Goal: Check status: Check status

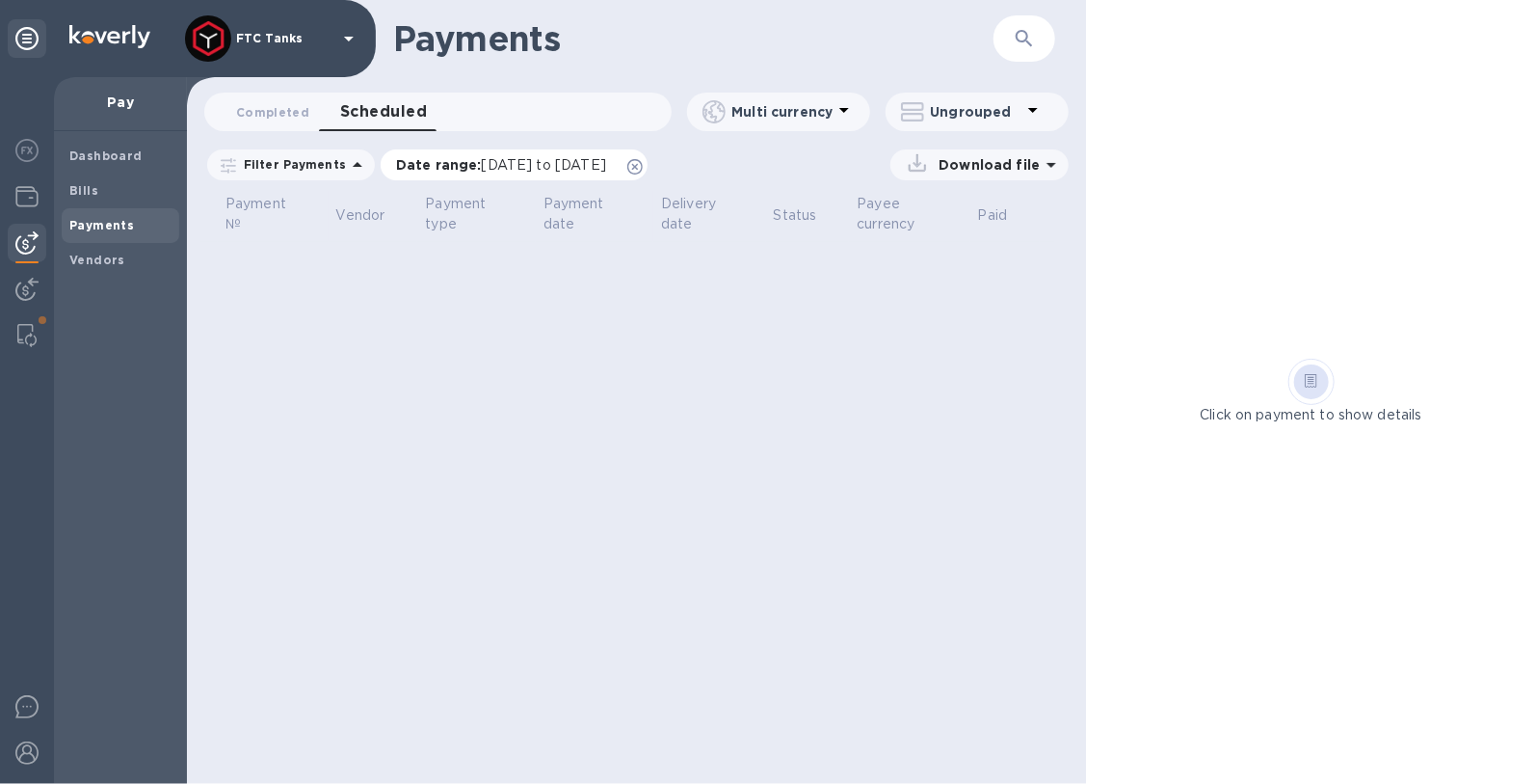
click at [643, 165] on icon at bounding box center [634, 166] width 15 height 15
click at [254, 126] on button "Completed 0" at bounding box center [273, 112] width 104 height 39
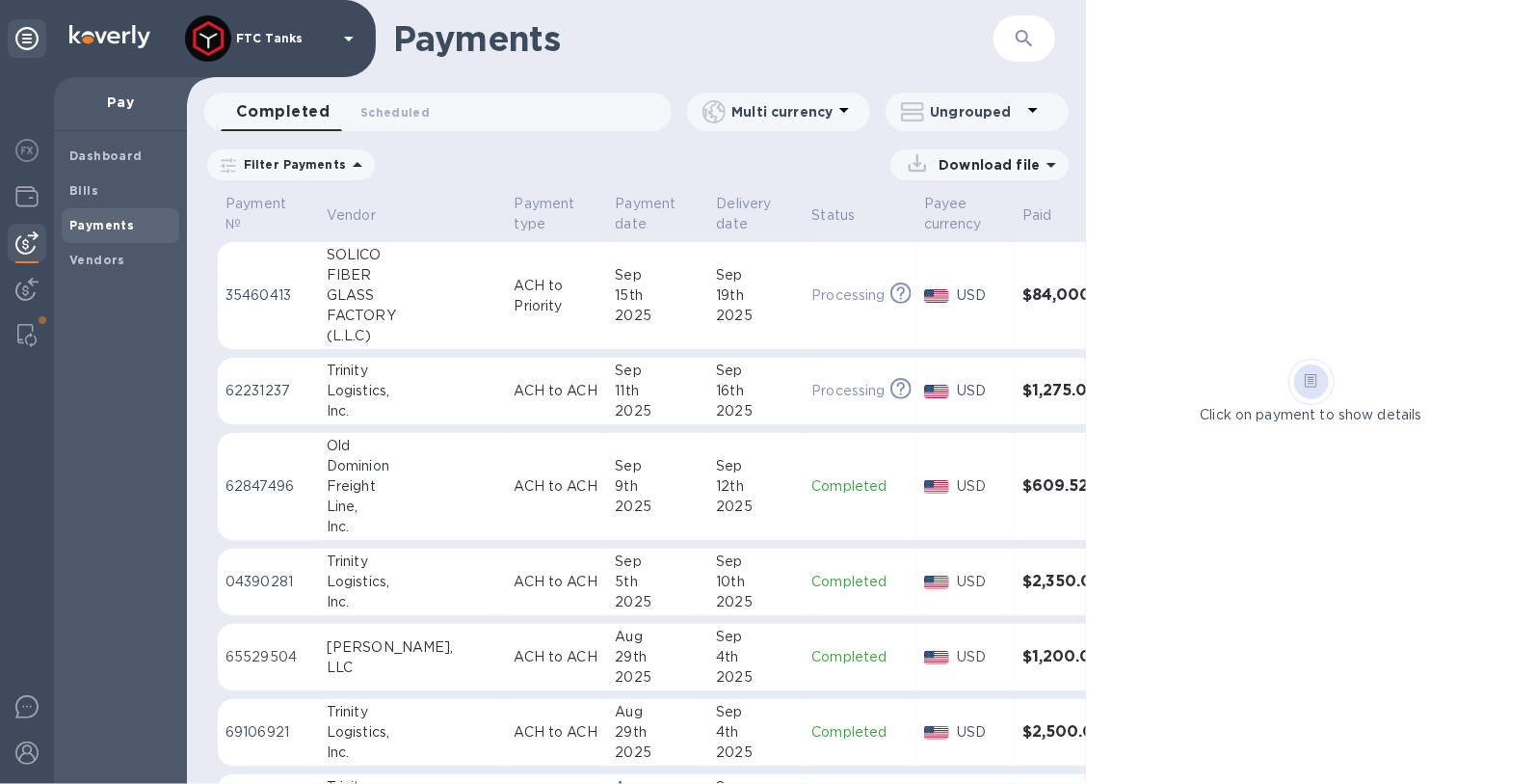
click at [0, 0] on span "Date range : [DATE] to [DATE]" at bounding box center [0, 0] width 0 height 0
click at [0, 0] on icon at bounding box center [0, 0] width 0 height 0
click at [708, 338] on td "[DATE]" at bounding box center [755, 296] width 95 height 108
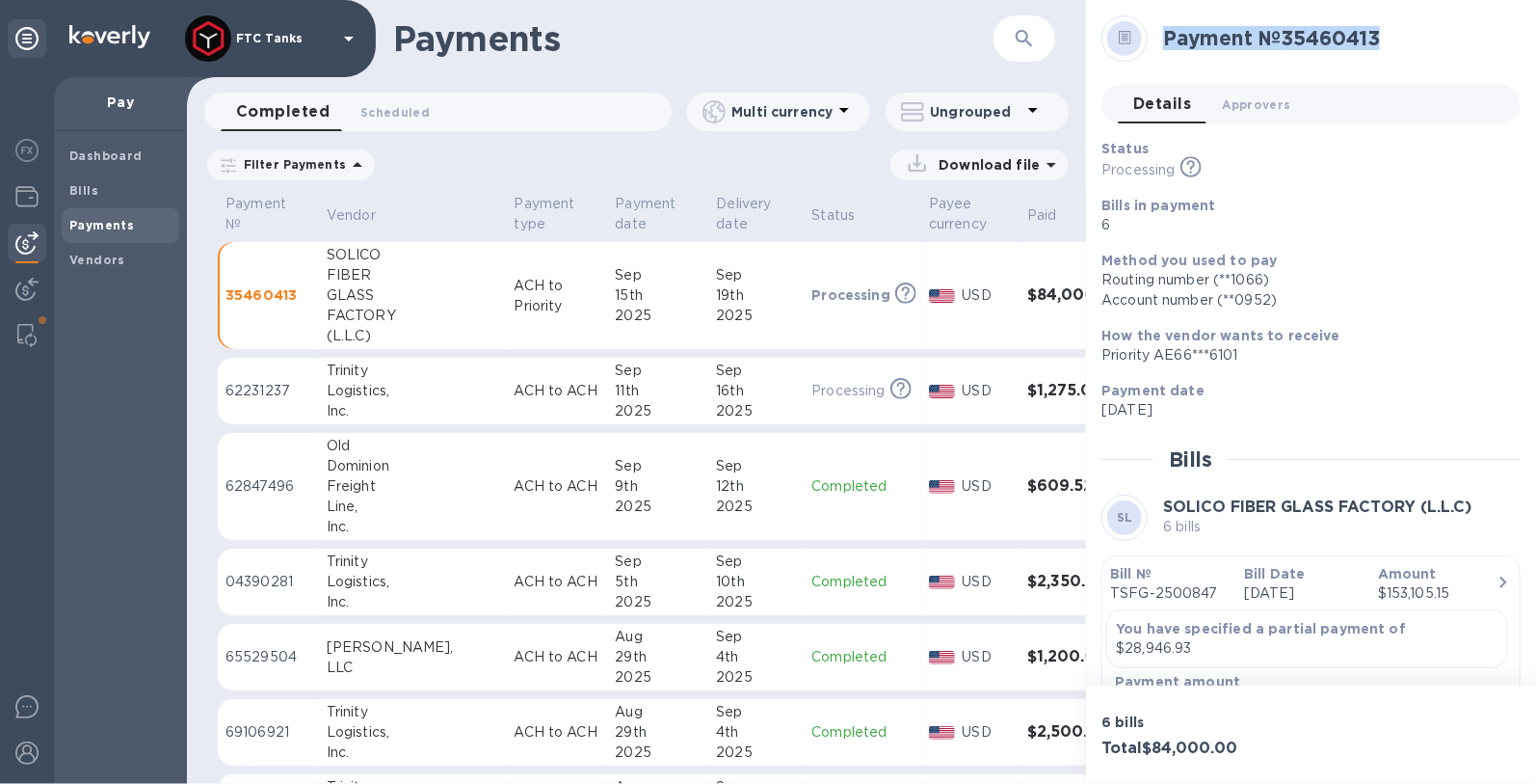
drag, startPoint x: 1395, startPoint y: 40, endPoint x: 1161, endPoint y: 50, distance: 234.4
click at [1161, 50] on div "Payment № 35460413" at bounding box center [1335, 38] width 358 height 40
copy h2 "Payment № 35460413"
click at [1126, 36] on icon at bounding box center [1125, 38] width 13 height 14
click at [1125, 43] on icon at bounding box center [1125, 38] width 13 height 14
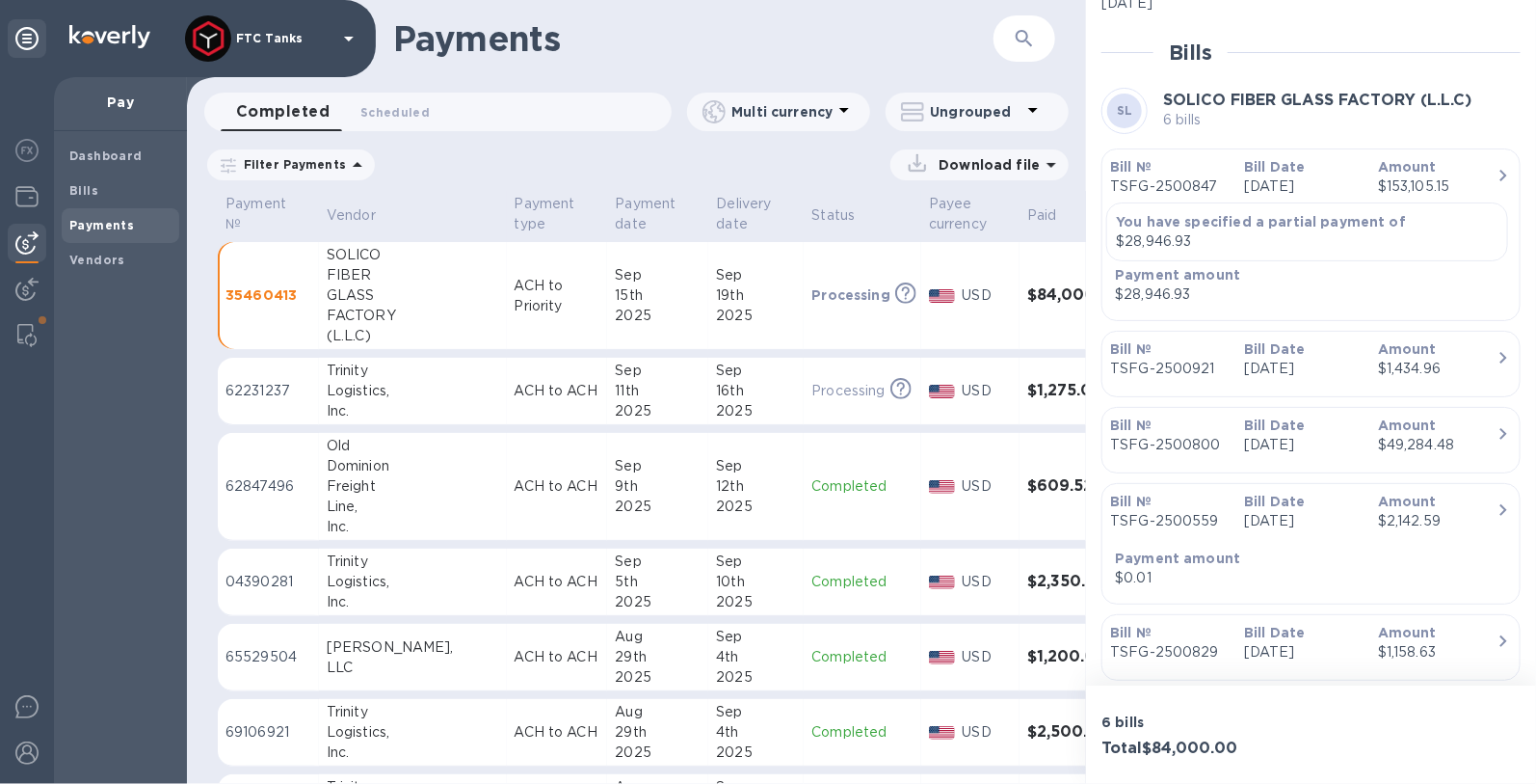
scroll to position [407, 0]
